Goal: Navigation & Orientation: Find specific page/section

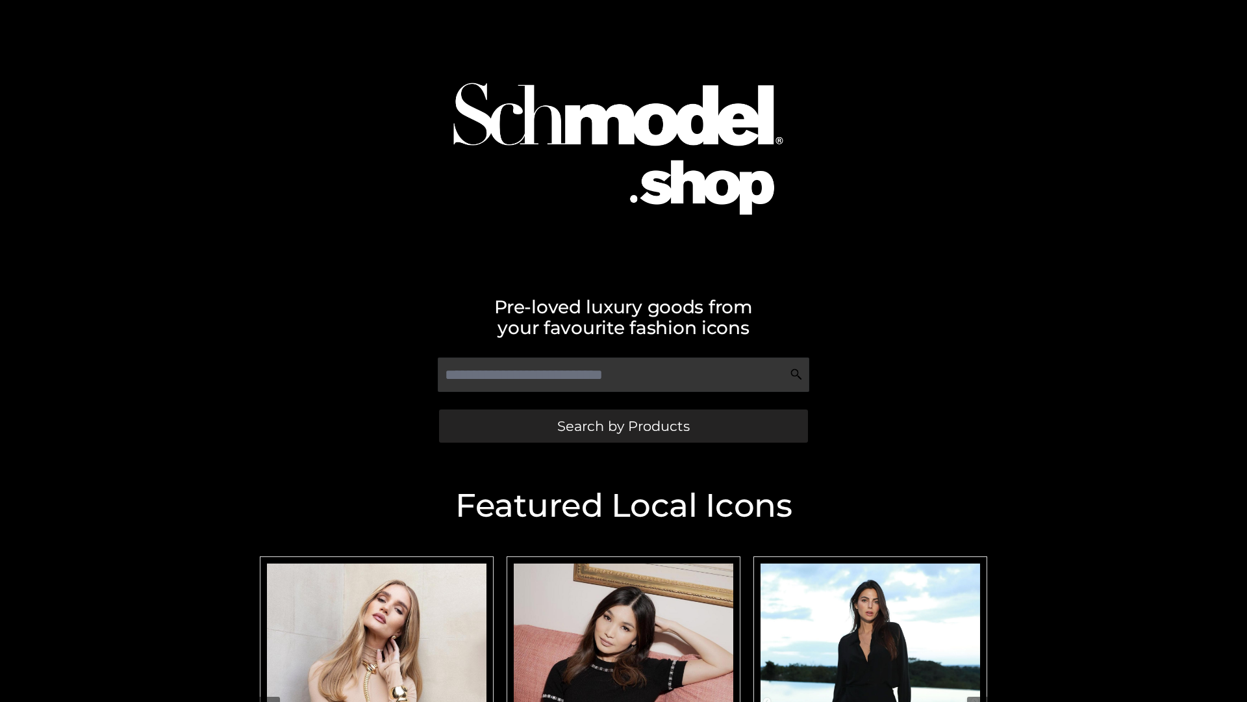
click at [623, 426] on span "Search by Products" at bounding box center [623, 426] width 133 height 14
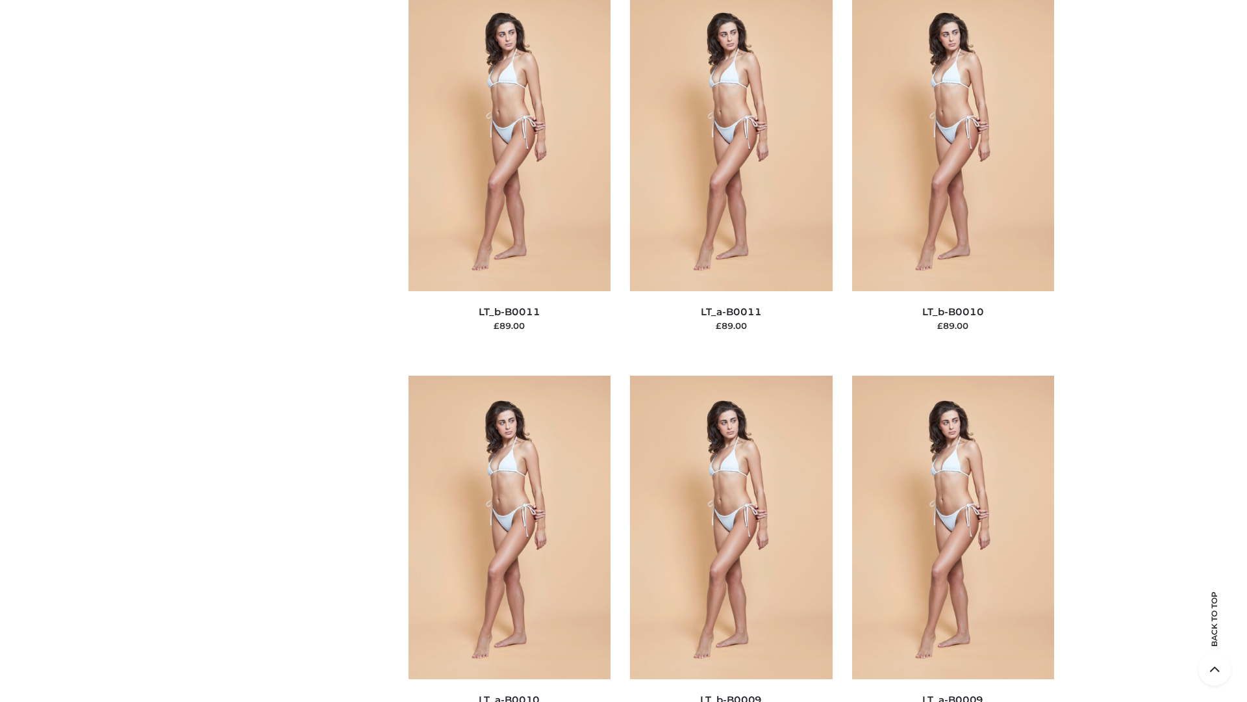
scroll to position [5835, 0]
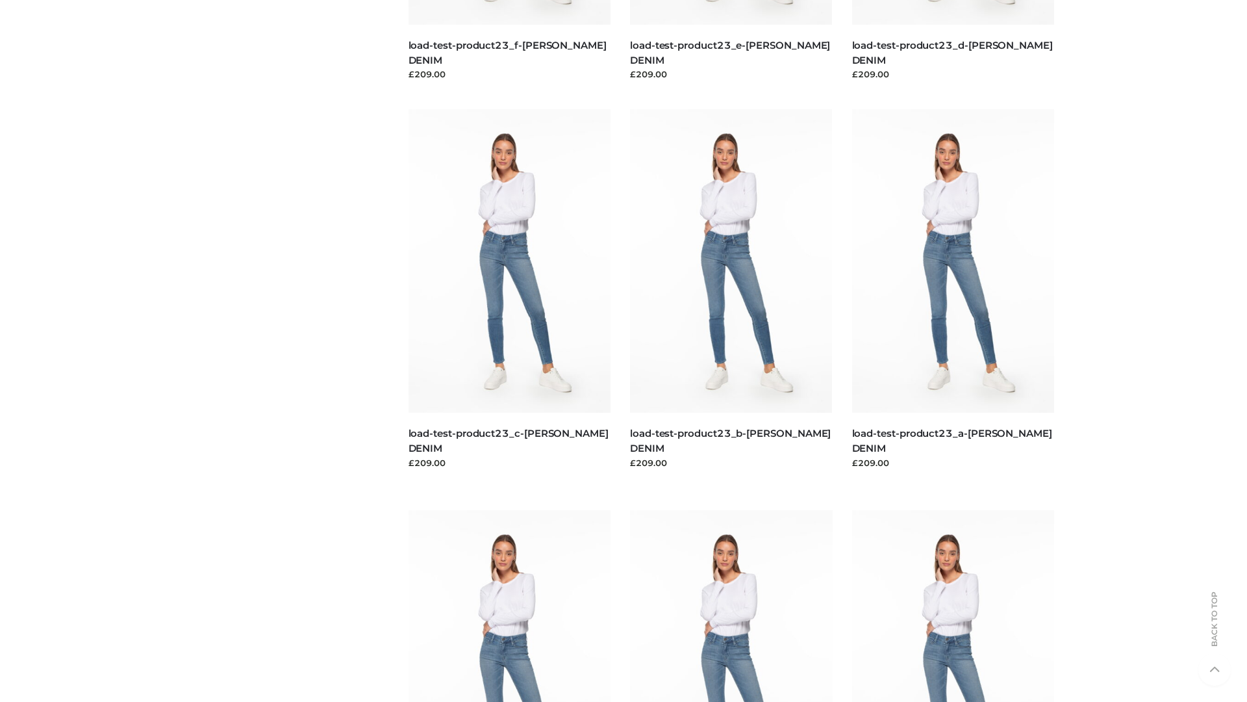
scroll to position [1140, 0]
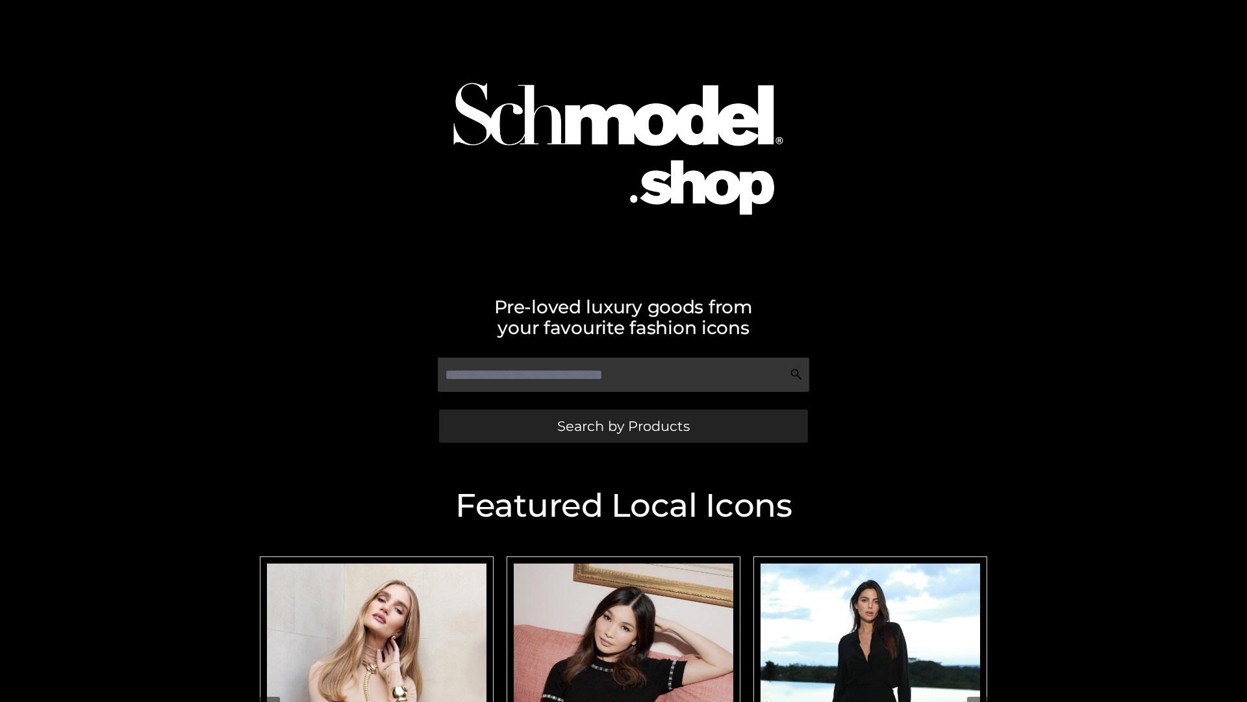
click at [623, 426] on span "Search by Products" at bounding box center [623, 426] width 133 height 14
